Goal: Navigation & Orientation: Find specific page/section

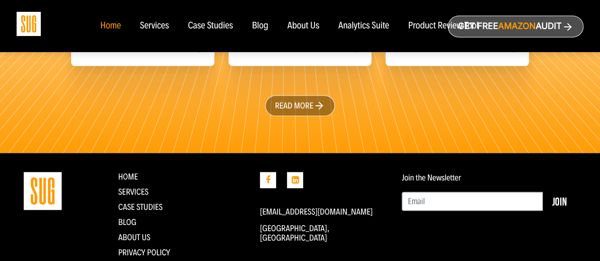
scroll to position [2306, 0]
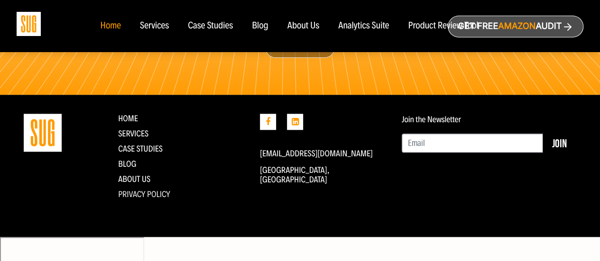
click at [142, 200] on link "Privacy Policy" at bounding box center [144, 194] width 52 height 10
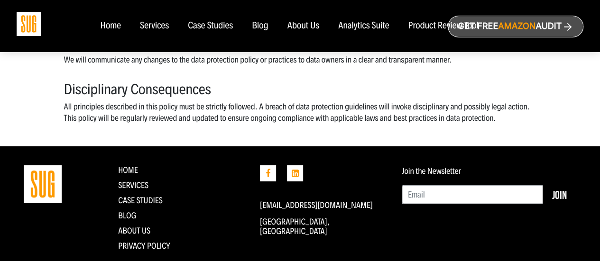
scroll to position [1191, 0]
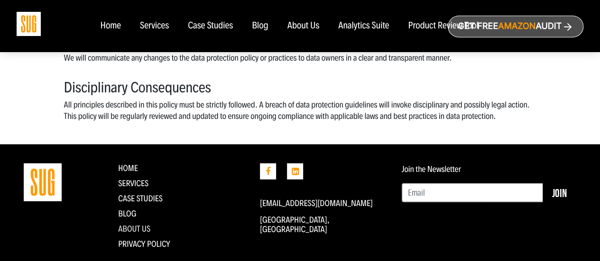
click at [137, 227] on link "About Us" at bounding box center [134, 229] width 32 height 10
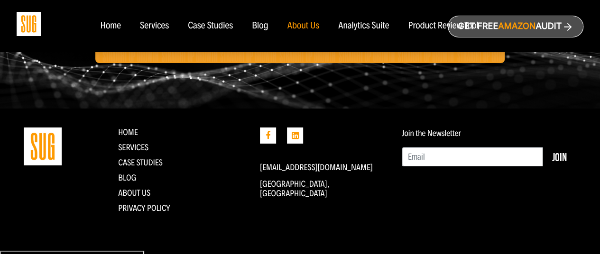
scroll to position [1684, 0]
